Goal: Transaction & Acquisition: Purchase product/service

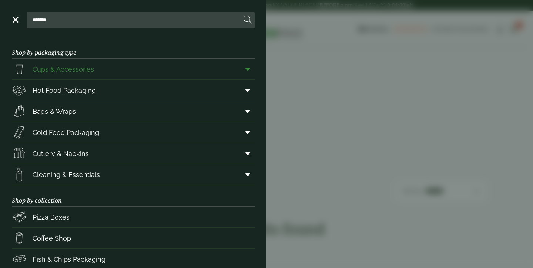
click at [78, 72] on span "Cups & Accessories" at bounding box center [63, 69] width 61 height 10
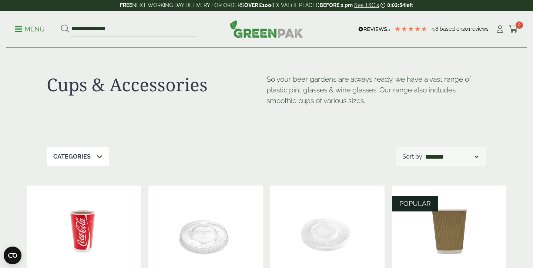
click at [20, 32] on p "Menu" at bounding box center [30, 29] width 30 height 9
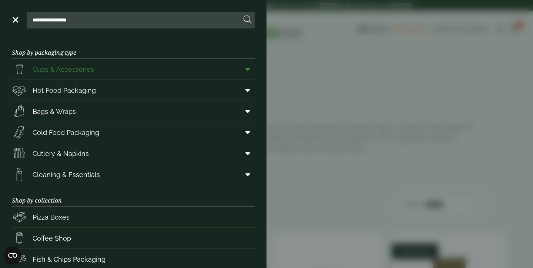
click at [246, 70] on icon at bounding box center [247, 69] width 5 height 7
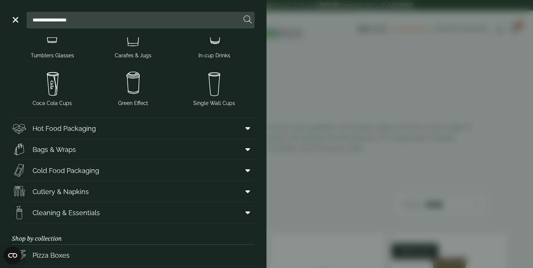
scroll to position [160, 0]
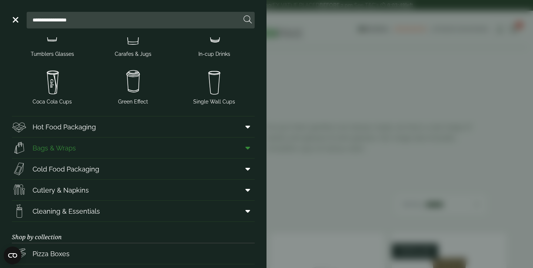
click at [248, 149] on icon at bounding box center [247, 147] width 5 height 7
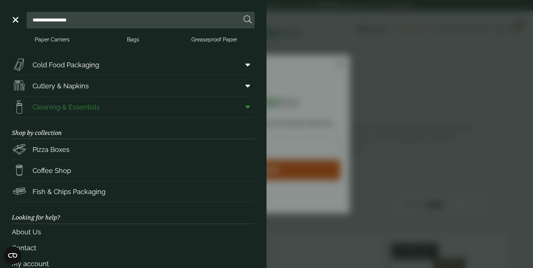
scroll to position [349, 0]
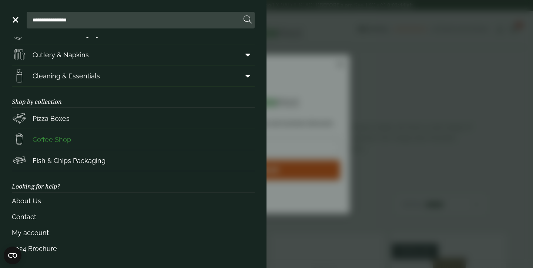
click at [236, 144] on link "Coffee Shop" at bounding box center [133, 139] width 243 height 21
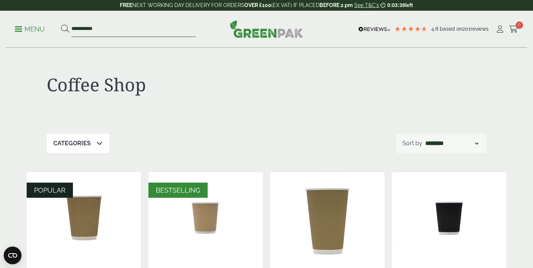
click at [134, 31] on input "**********" at bounding box center [133, 29] width 124 height 16
type input "******"
click at [61, 24] on button at bounding box center [65, 29] width 8 height 10
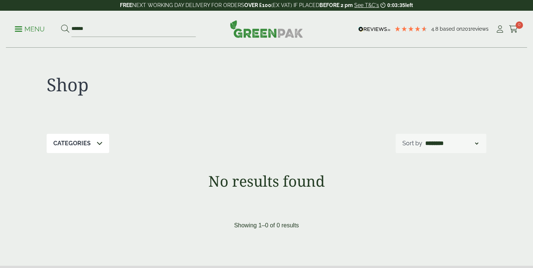
scroll to position [63, 0]
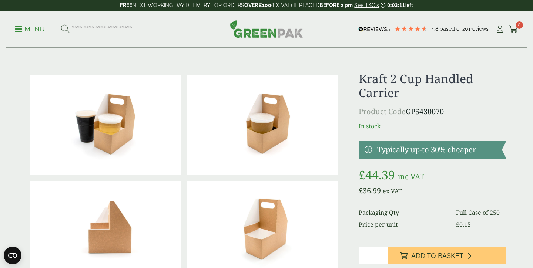
click at [390, 165] on div "Kraft 2 Cup Handled Carrier Product Code GP5430070 In stock Typically up-to 30%…" at bounding box center [433, 232] width 148 height 320
click at [388, 166] on div at bounding box center [433, 166] width 148 height 0
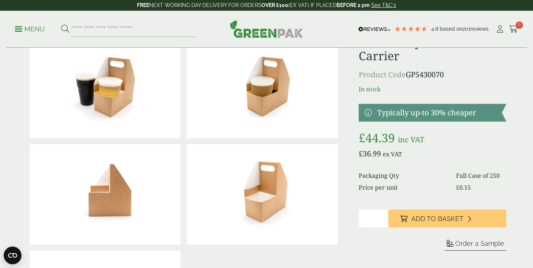
scroll to position [35, 0]
